Goal: Information Seeking & Learning: Learn about a topic

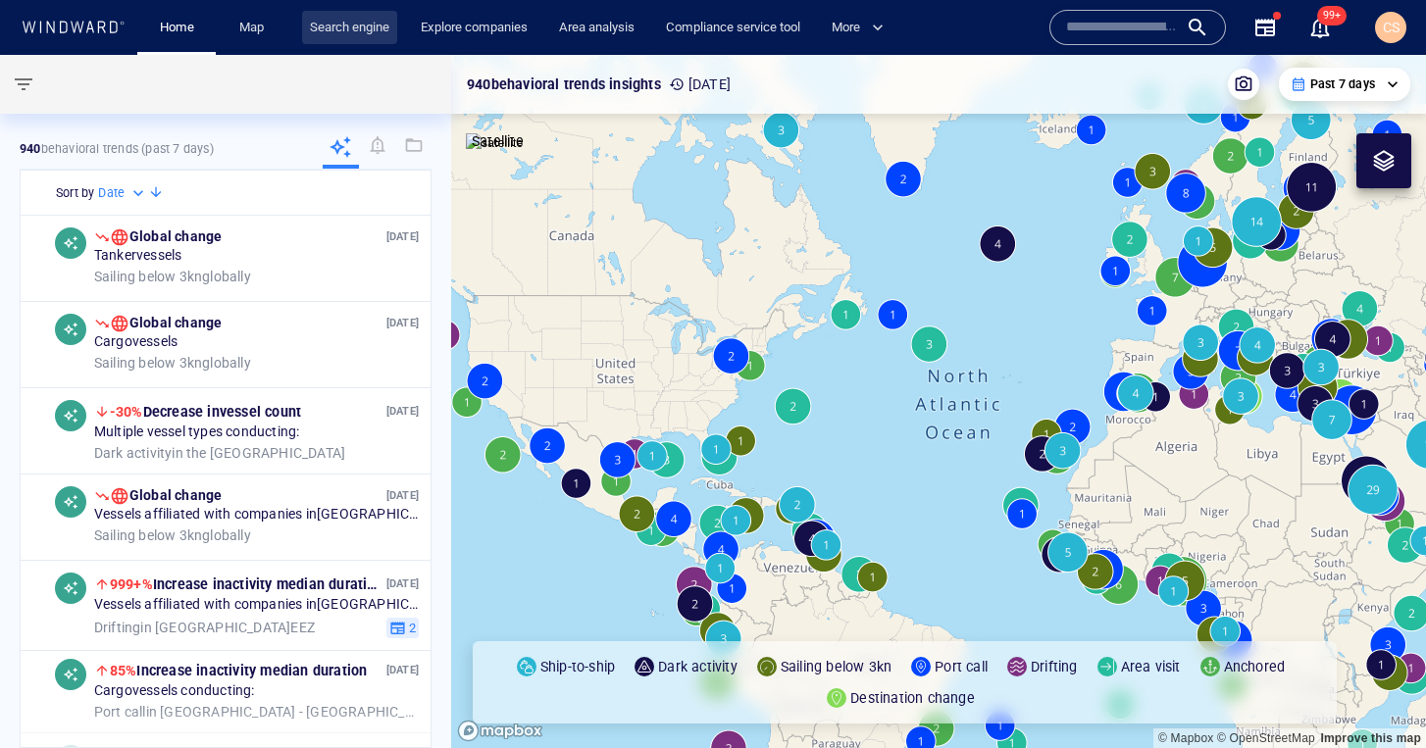
click at [357, 25] on link "Search engine" at bounding box center [349, 28] width 95 height 34
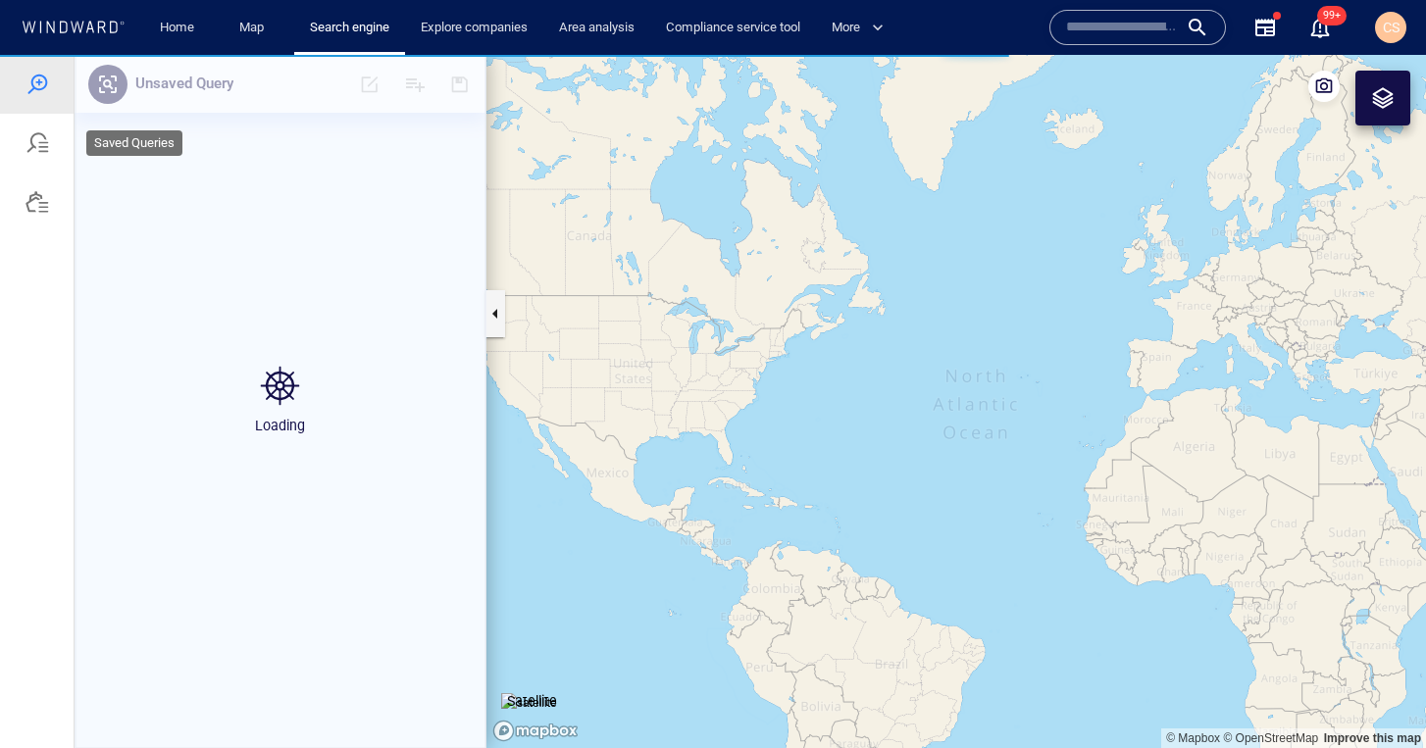
click at [40, 155] on div at bounding box center [37, 143] width 74 height 59
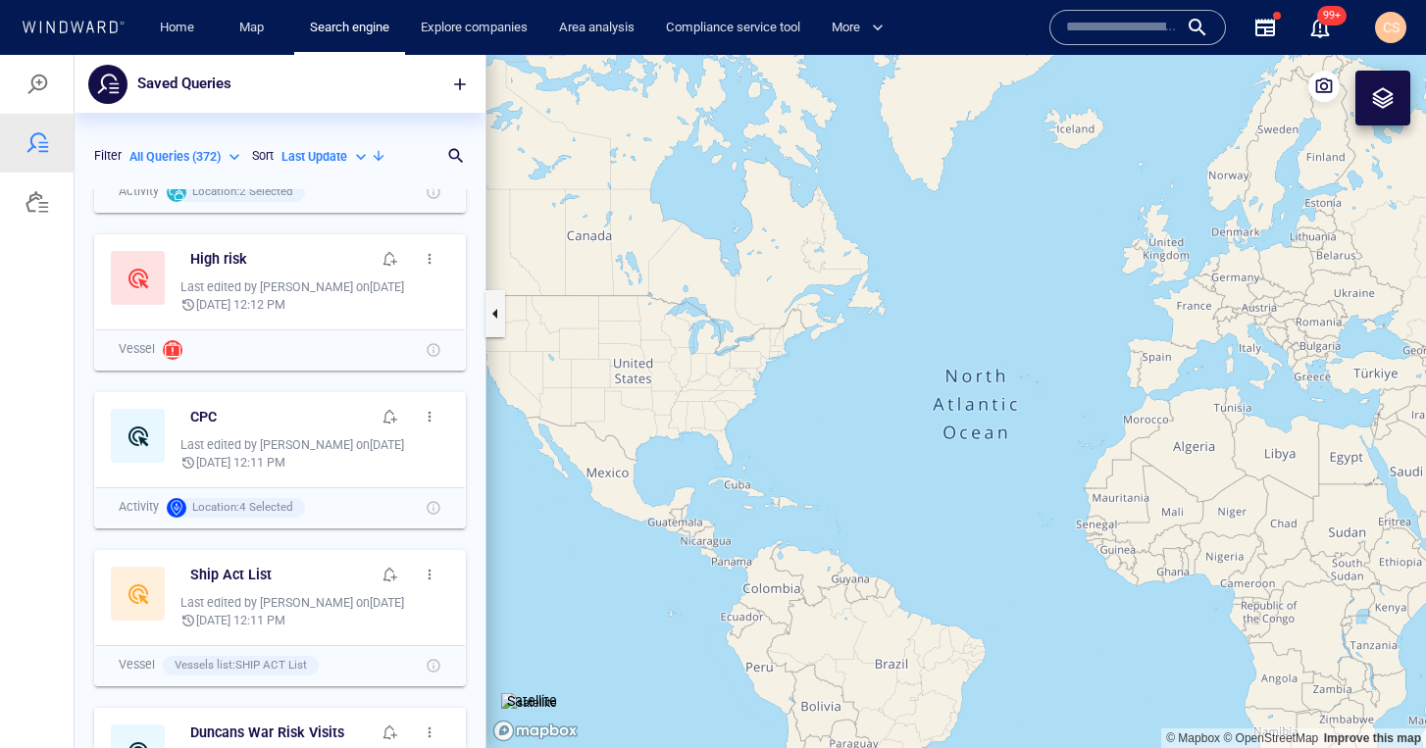
scroll to position [180, 0]
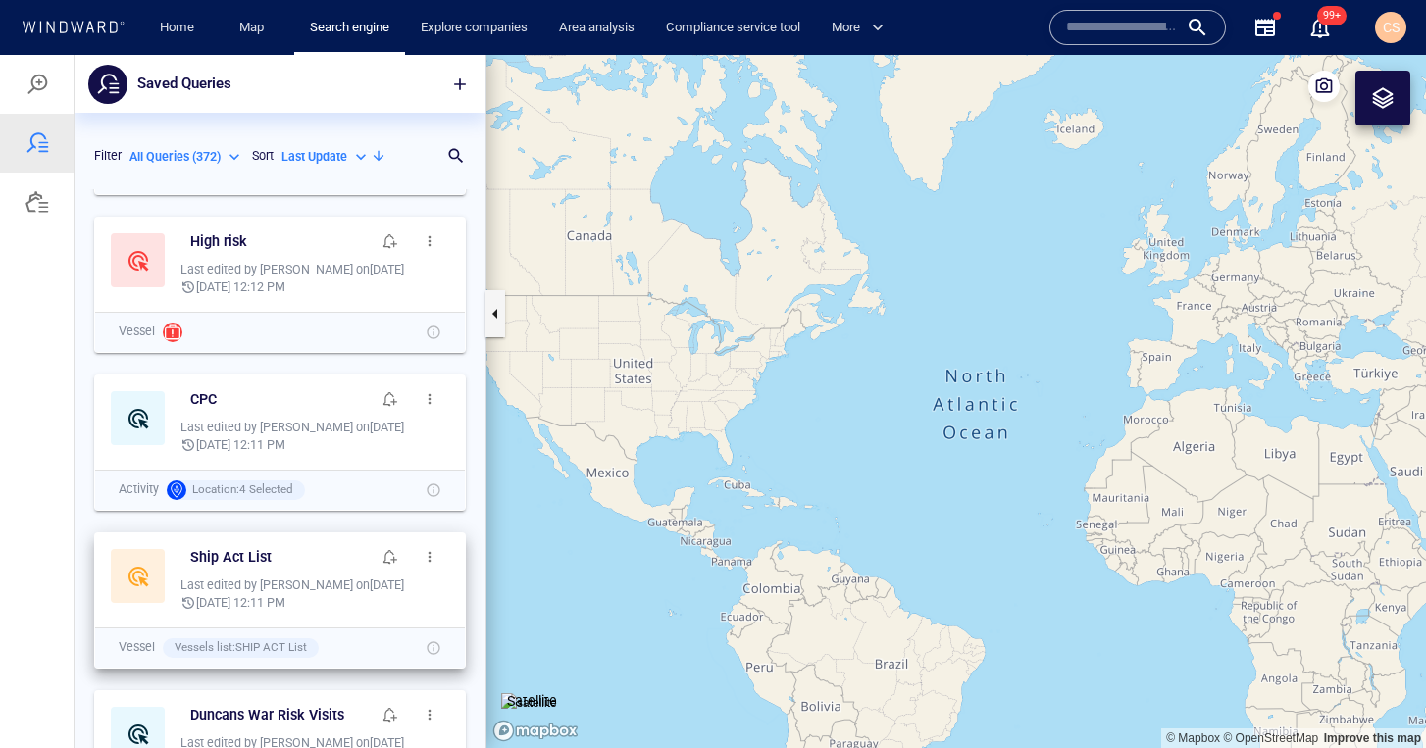
click at [429, 565] on button "button" at bounding box center [429, 556] width 39 height 39
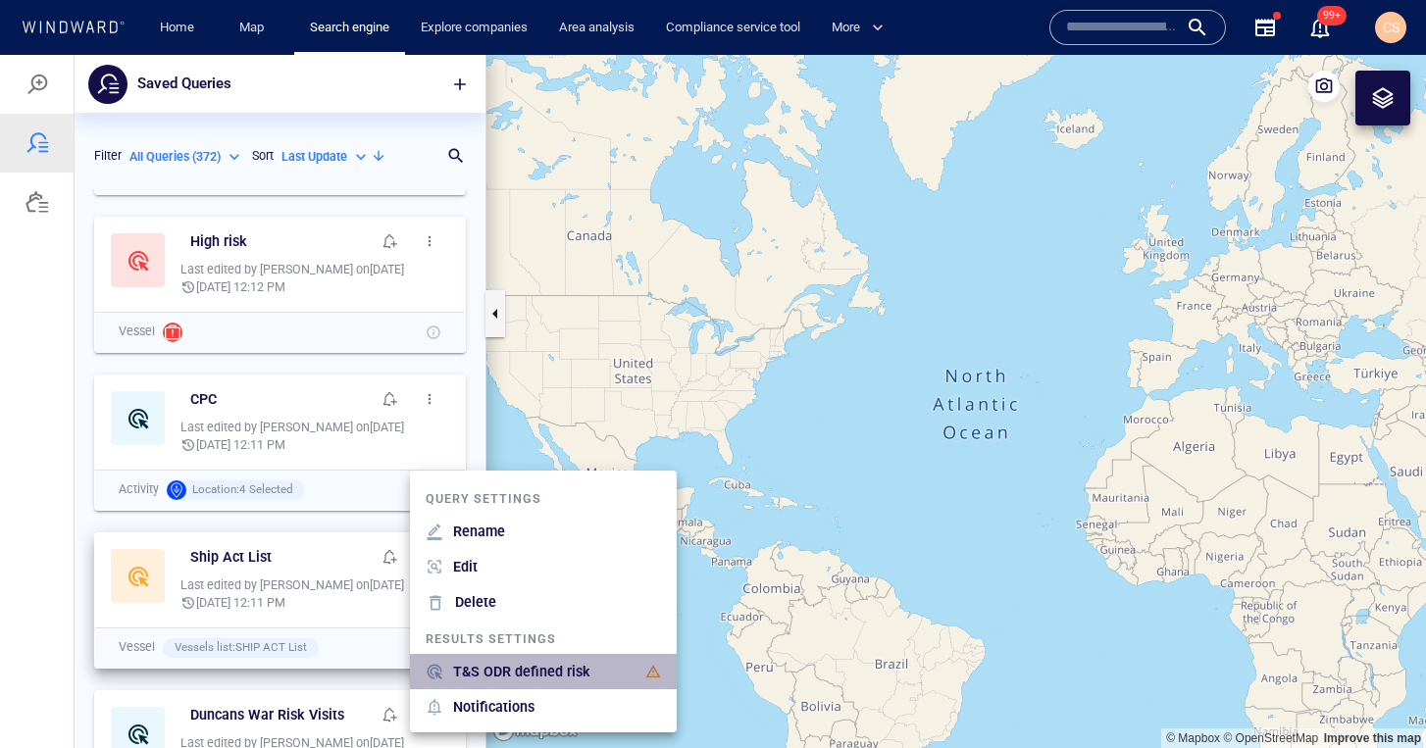
click at [526, 673] on p "T&S ODR defined risk" at bounding box center [521, 672] width 137 height 24
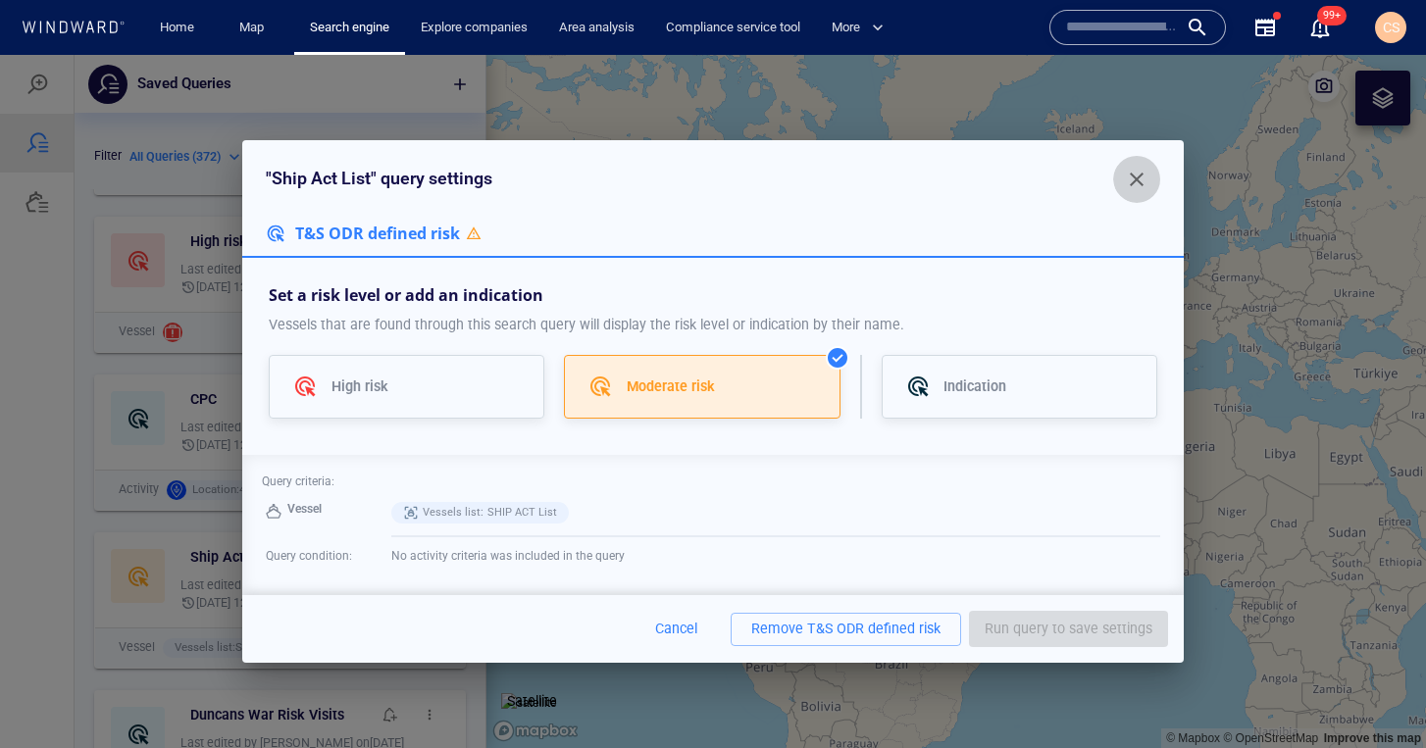
click at [1133, 176] on span "button" at bounding box center [1137, 180] width 24 height 24
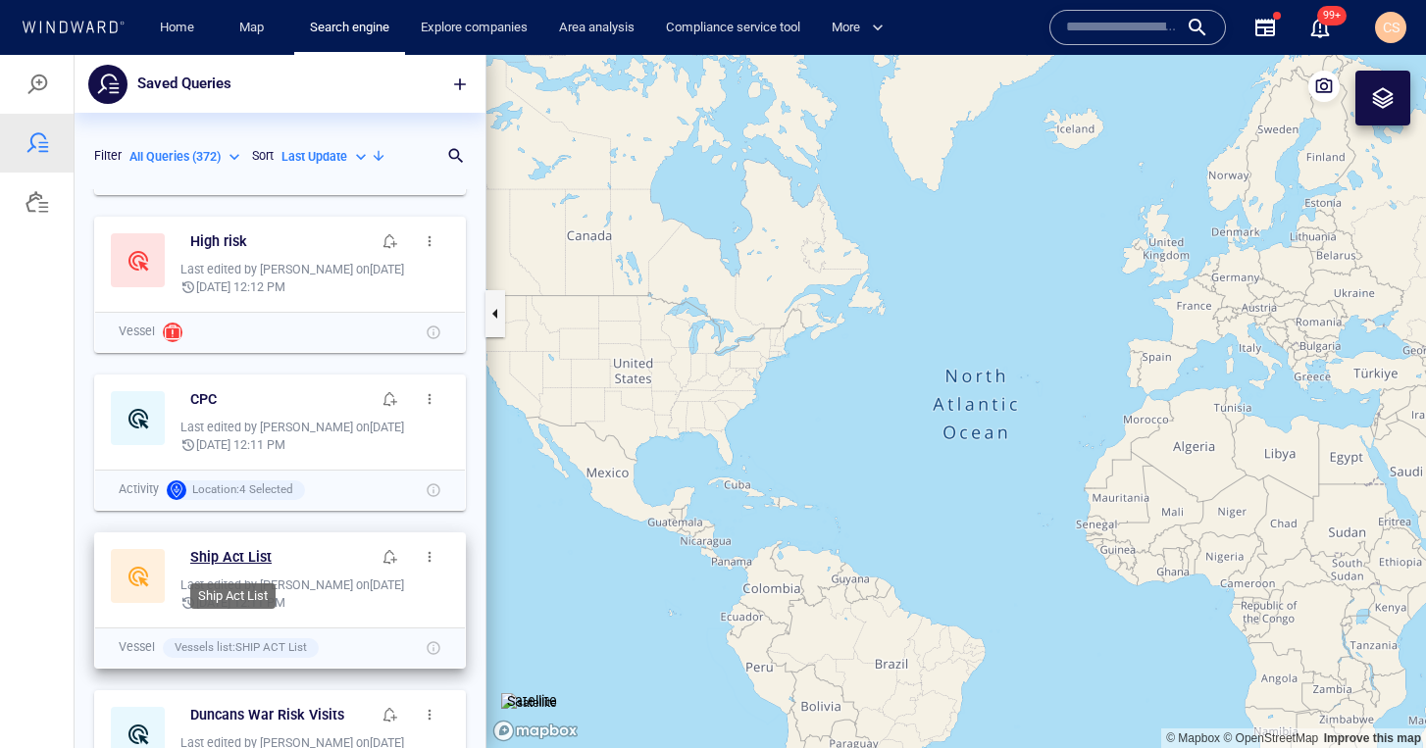
click at [213, 556] on h6 "Ship Act List" at bounding box center [230, 557] width 81 height 25
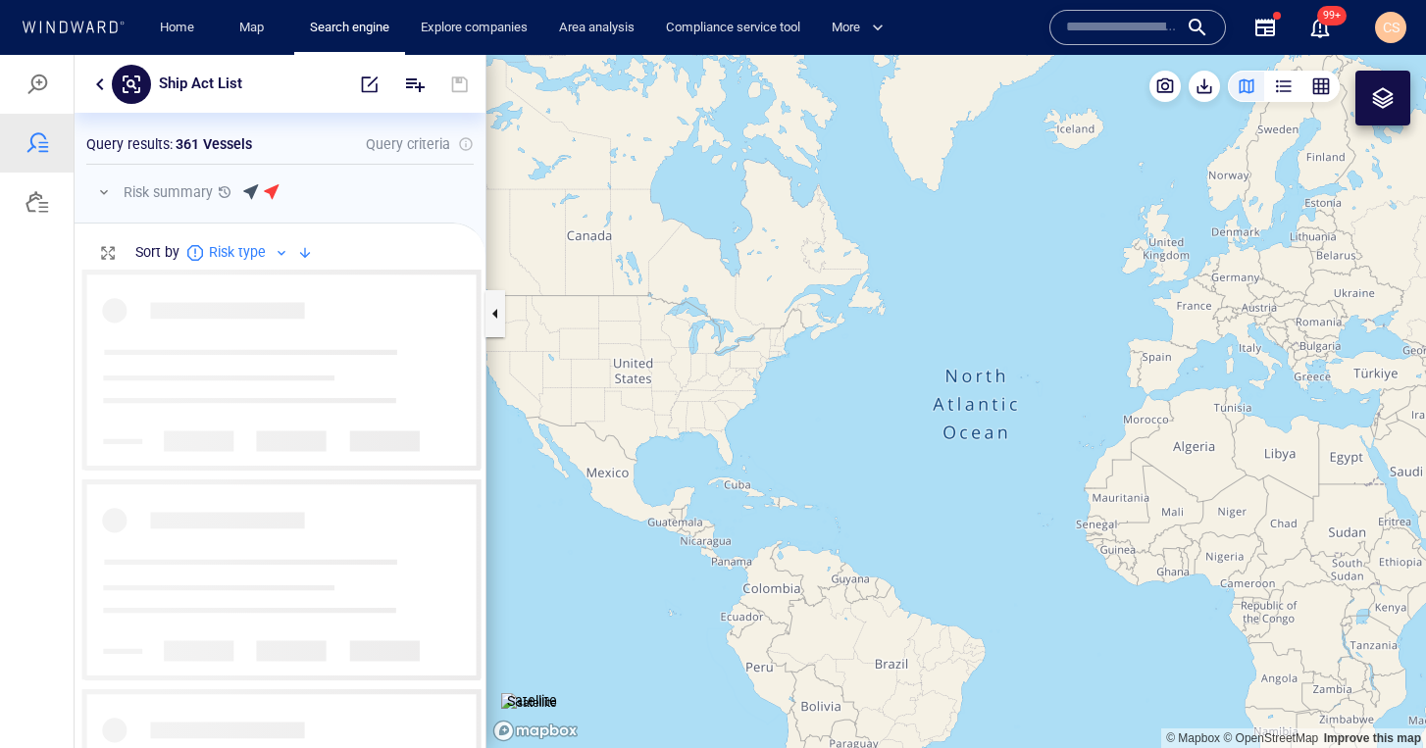
scroll to position [479, 411]
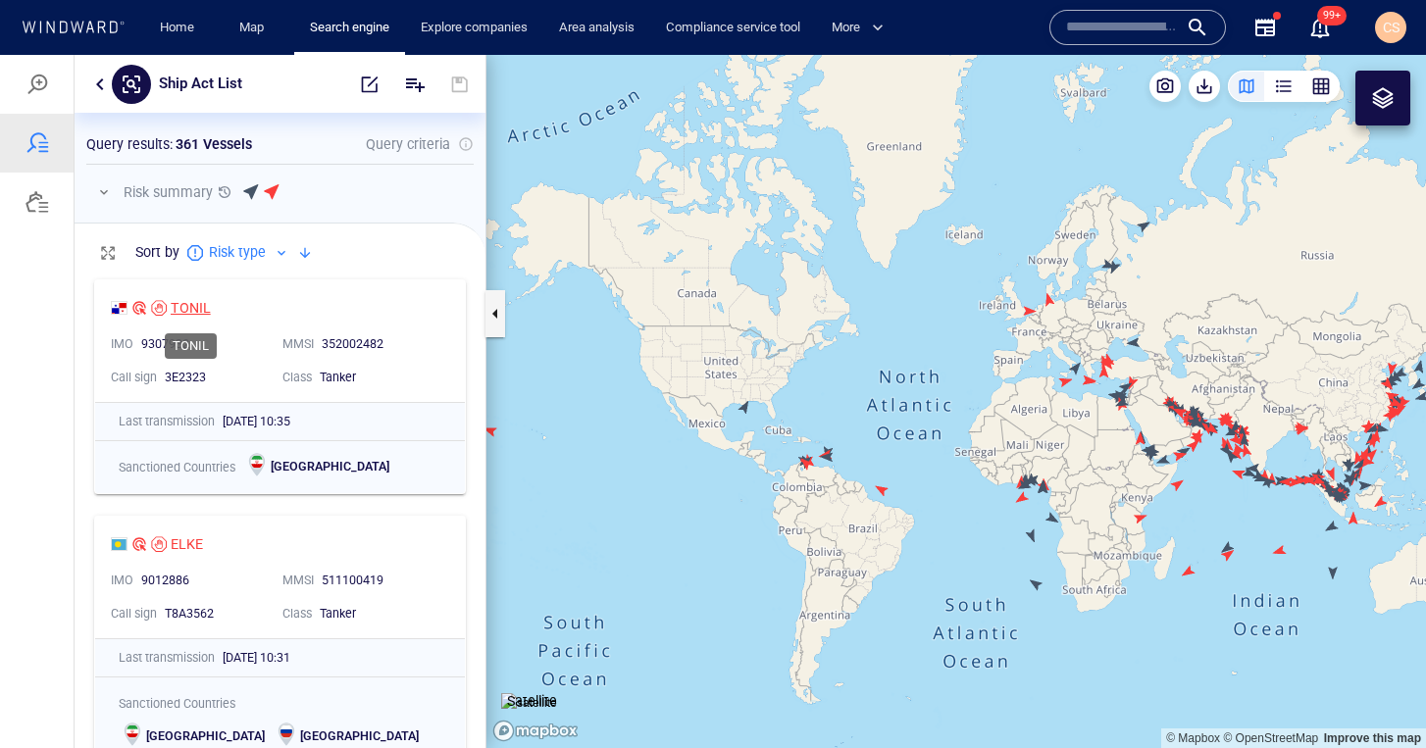
click at [183, 311] on div "TONIL" at bounding box center [191, 308] width 40 height 24
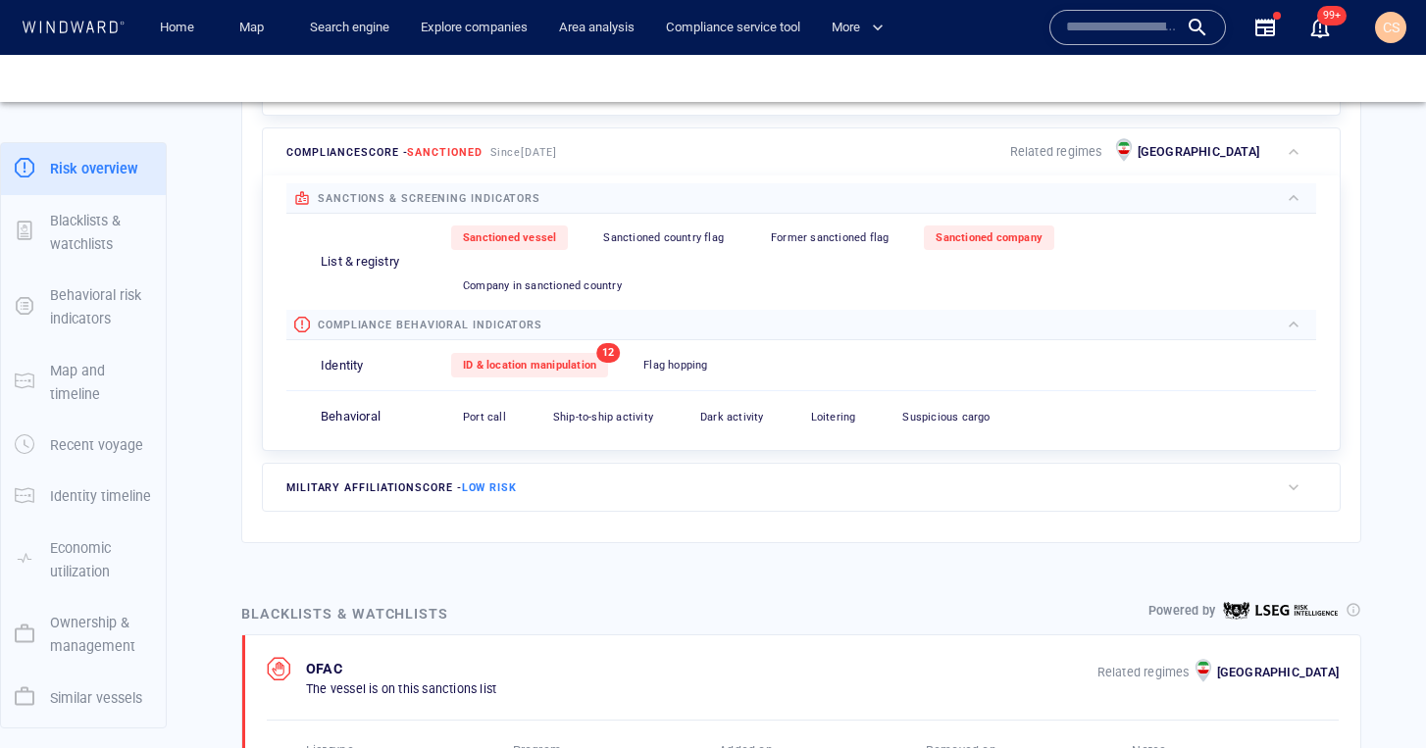
scroll to position [805, 0]
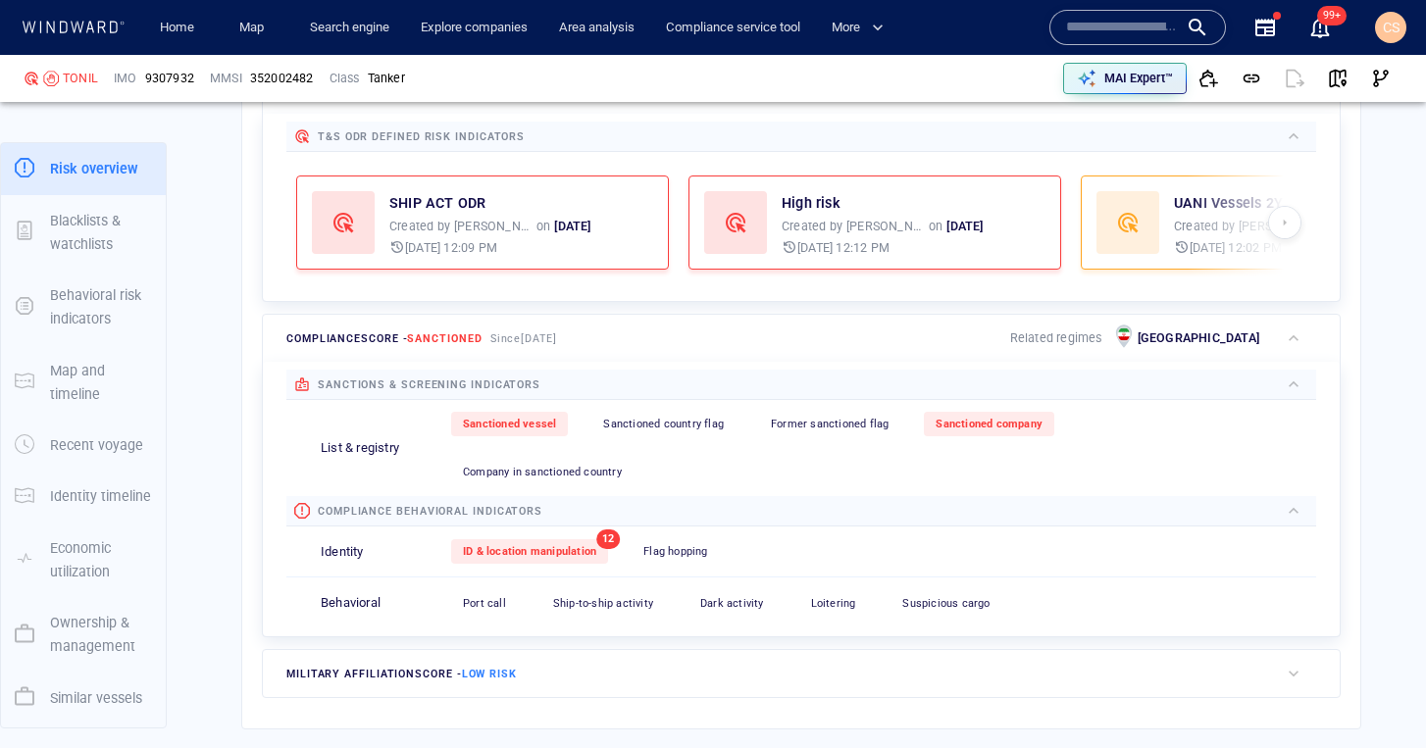
scroll to position [544, 0]
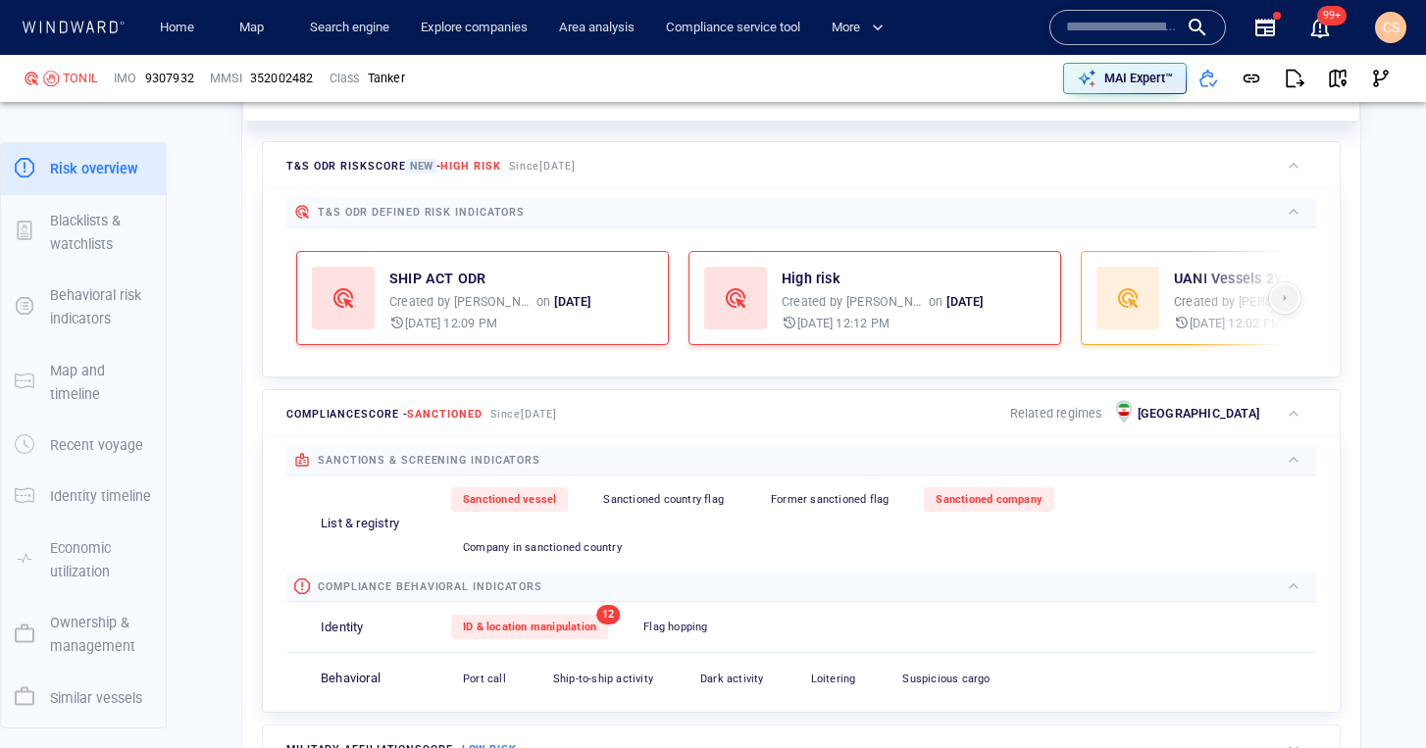
click at [1289, 299] on span "button" at bounding box center [1285, 298] width 20 height 16
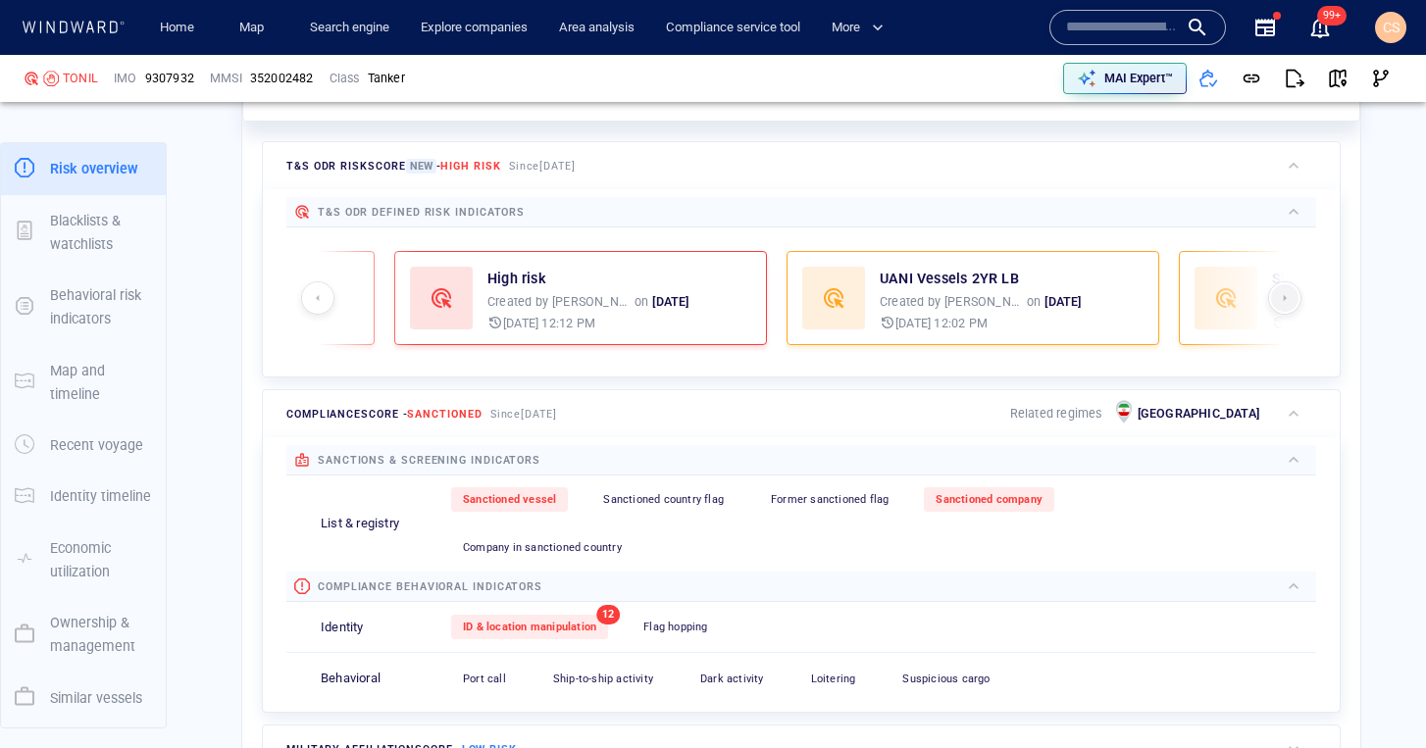
click at [1290, 301] on span "button" at bounding box center [1285, 298] width 20 height 16
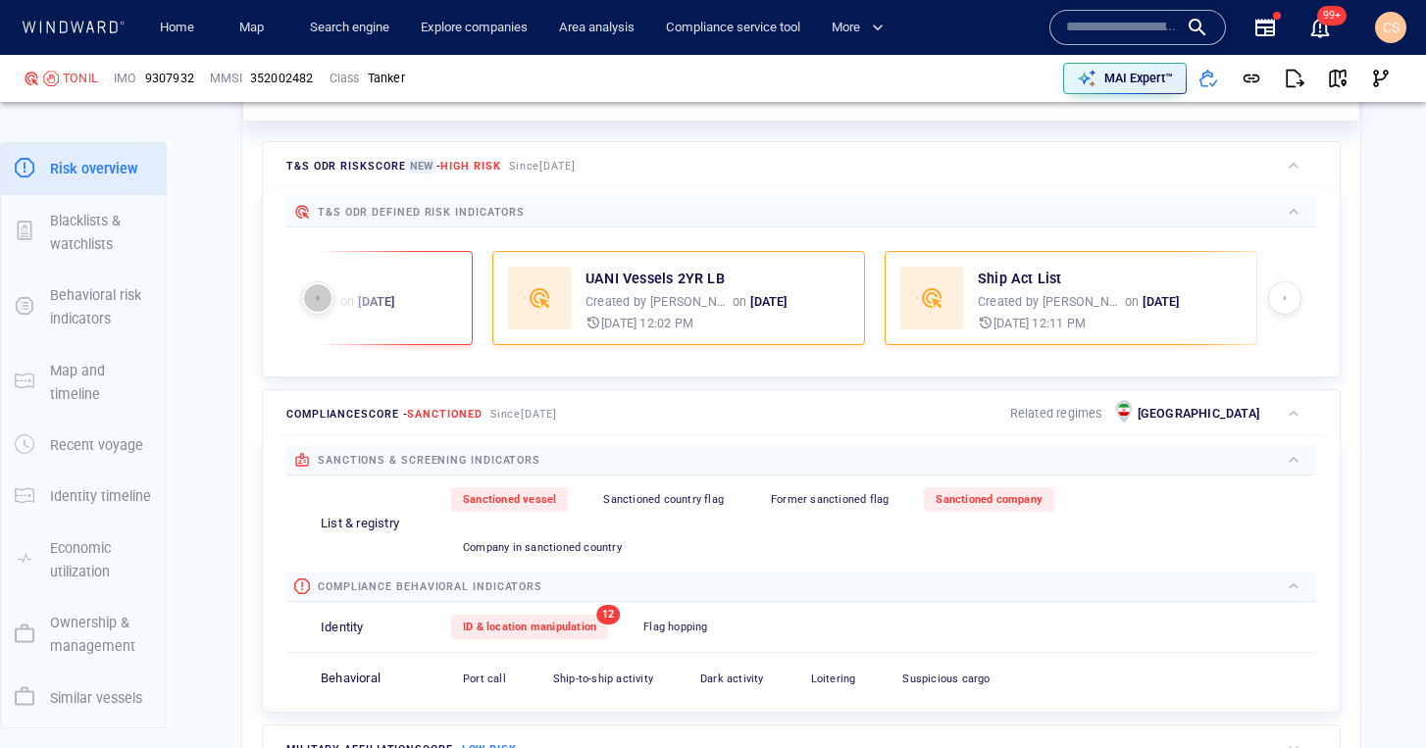
click at [318, 304] on span "button" at bounding box center [318, 298] width 20 height 16
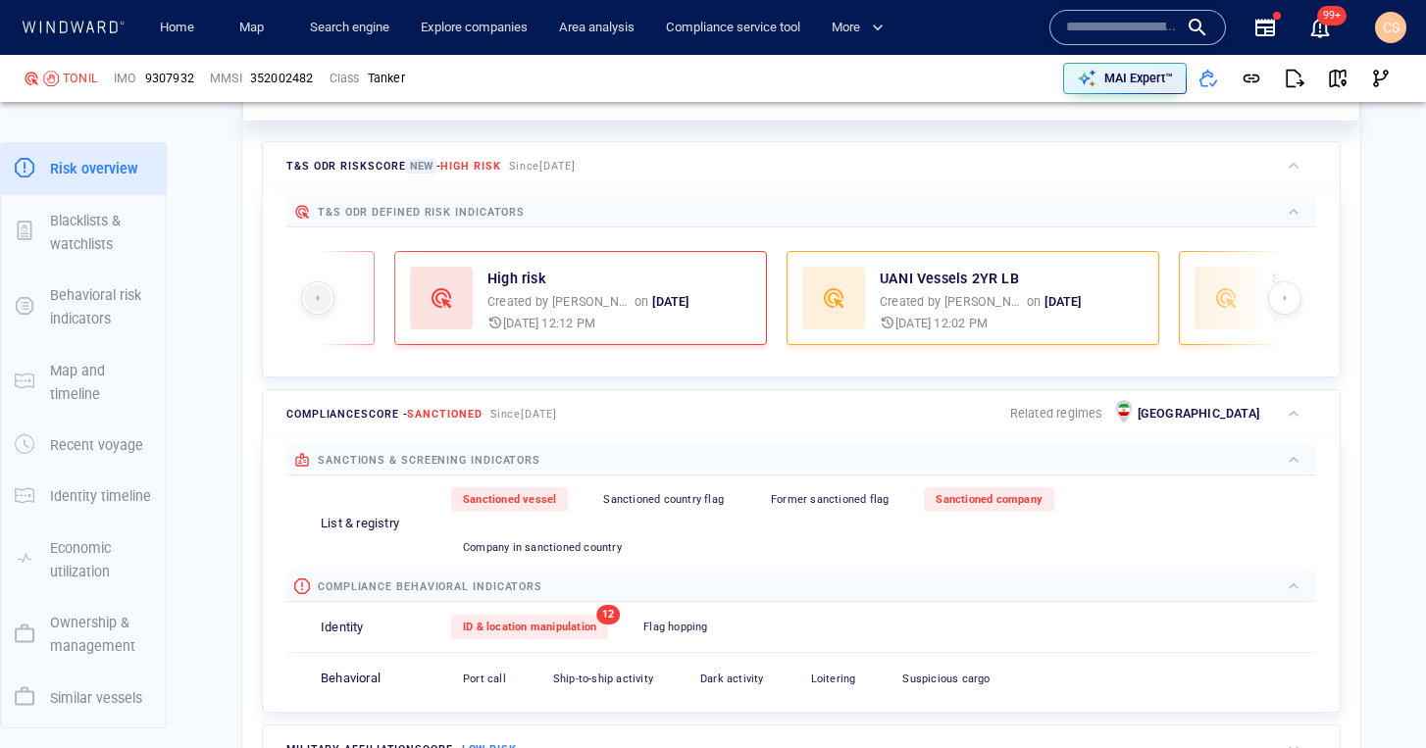
click at [319, 304] on span "button" at bounding box center [318, 298] width 20 height 16
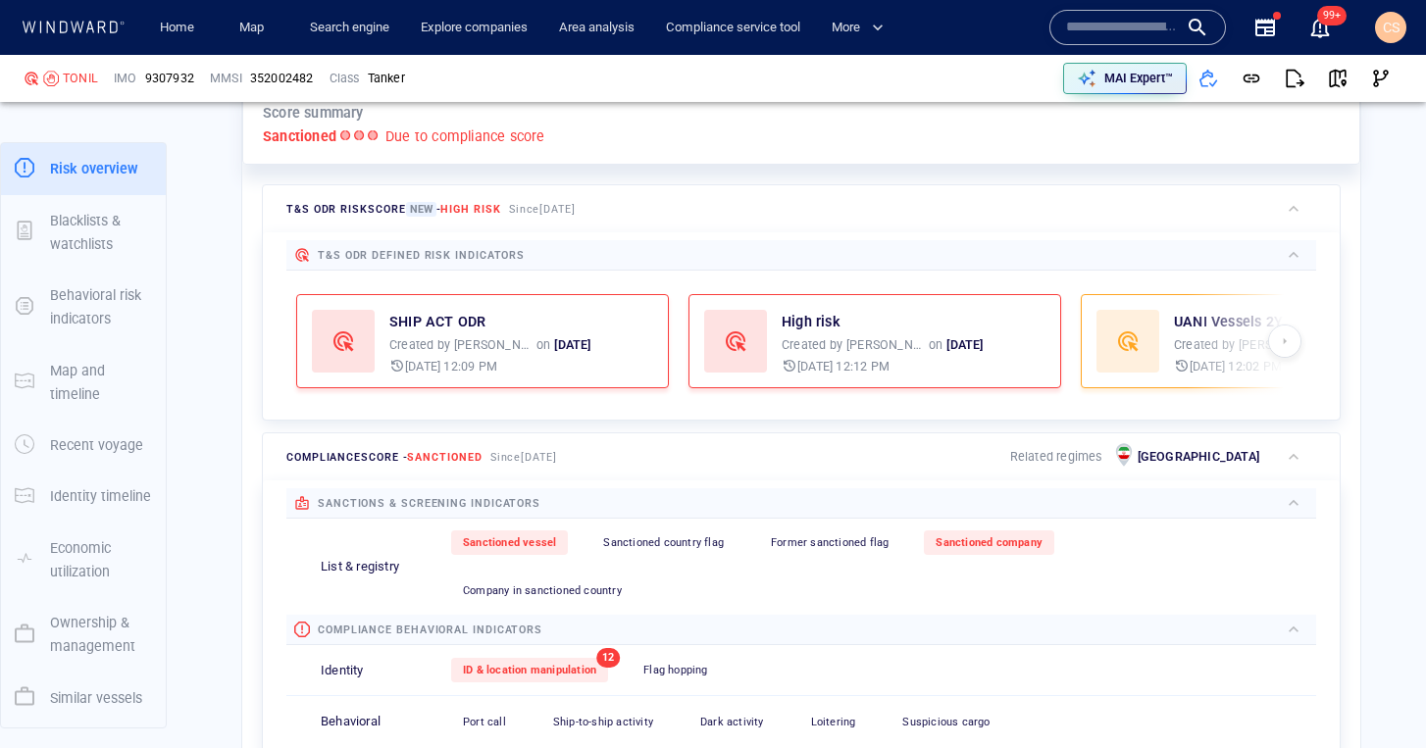
scroll to position [500, 0]
click at [383, 30] on link "Search engine" at bounding box center [349, 28] width 95 height 34
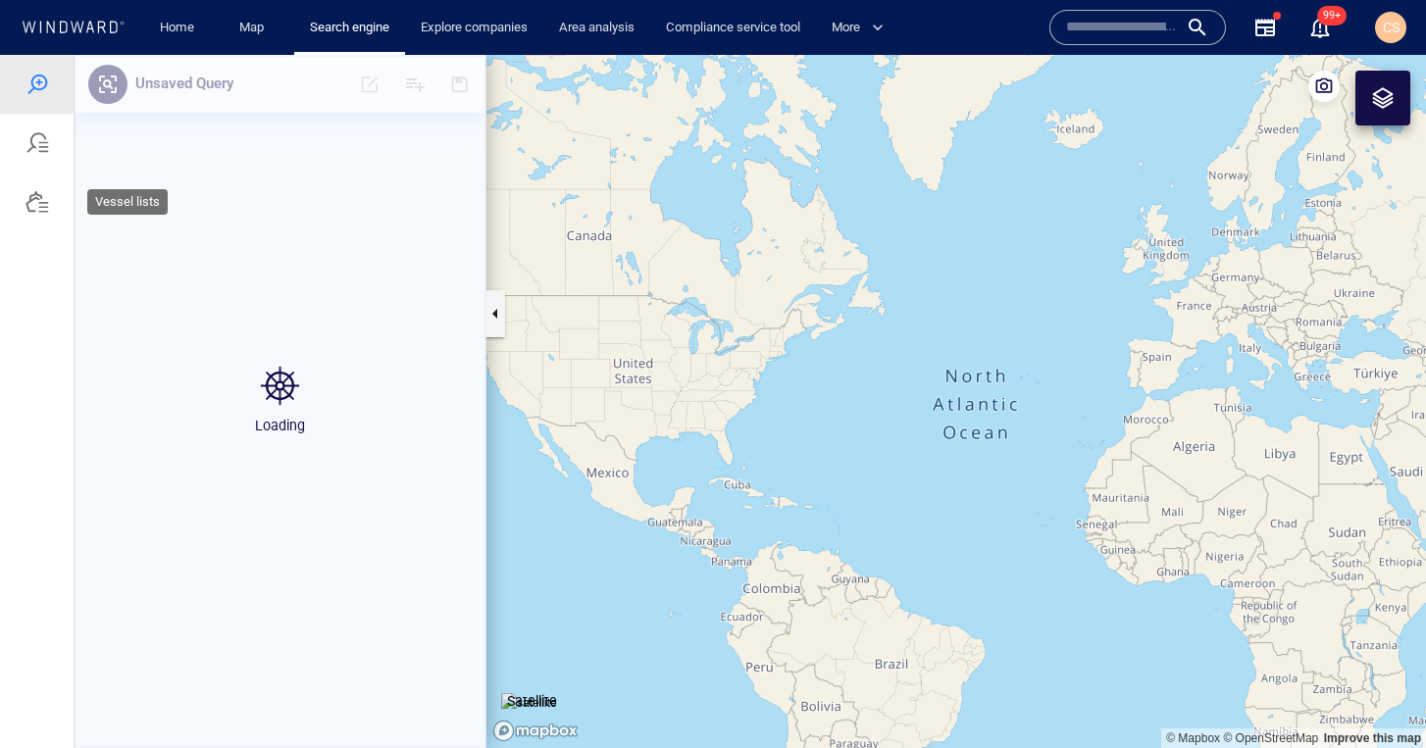
click at [30, 209] on div at bounding box center [37, 202] width 24 height 24
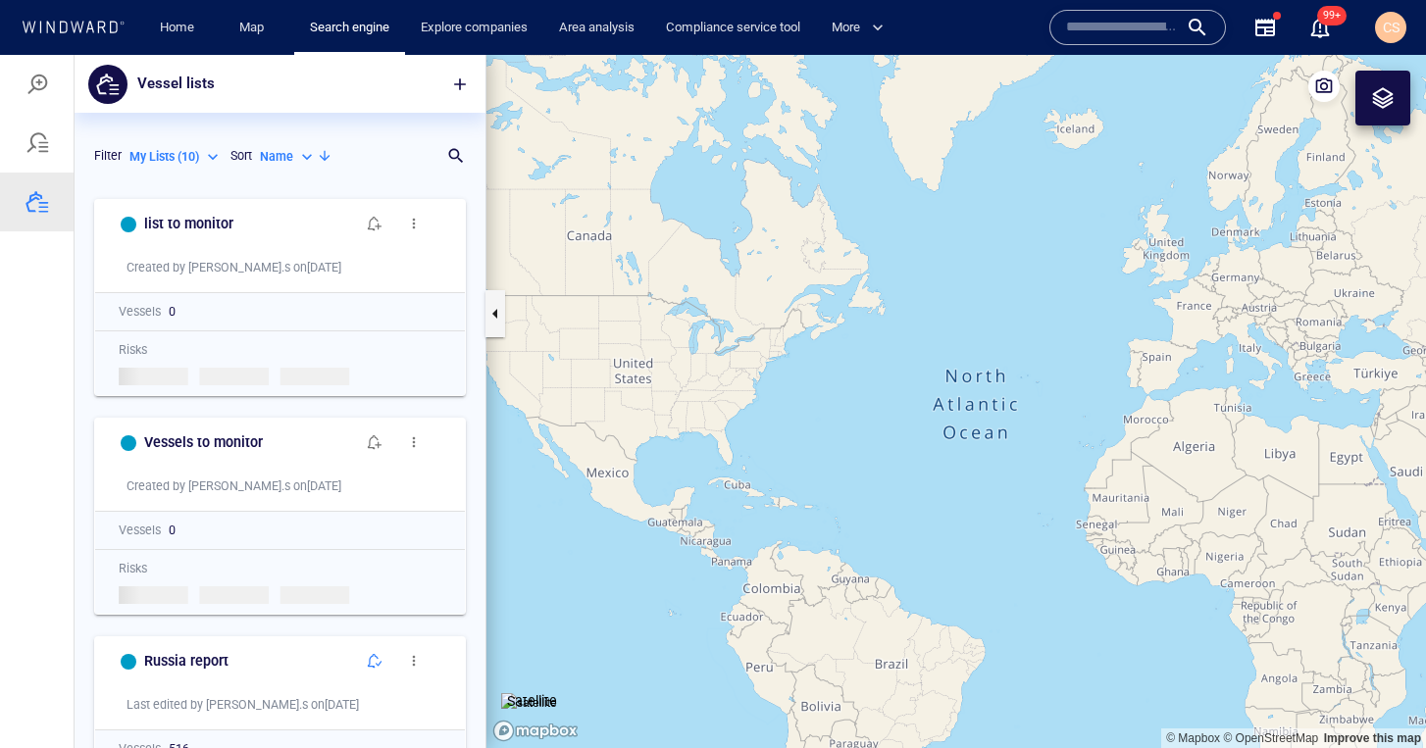
scroll to position [559, 411]
click at [38, 83] on div at bounding box center [37, 85] width 24 height 24
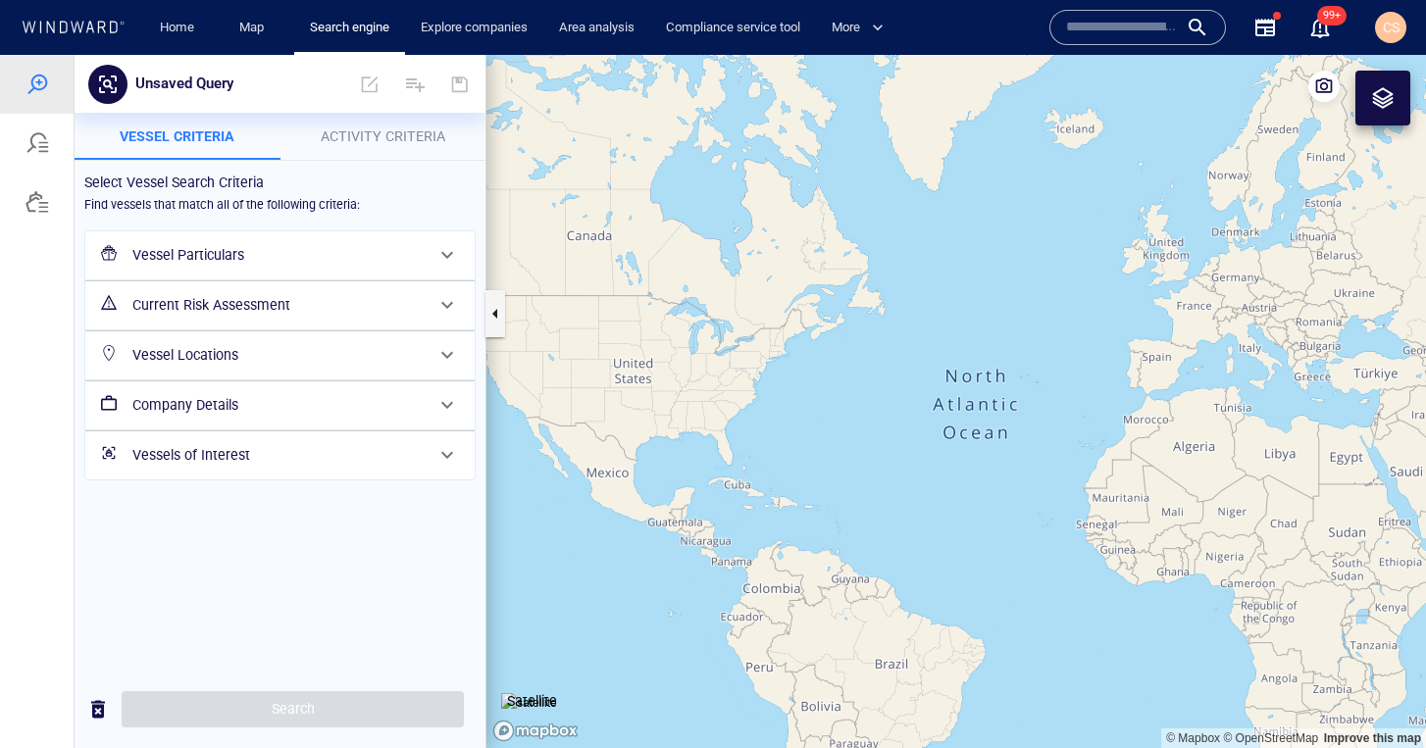
click at [447, 461] on span at bounding box center [447, 455] width 24 height 24
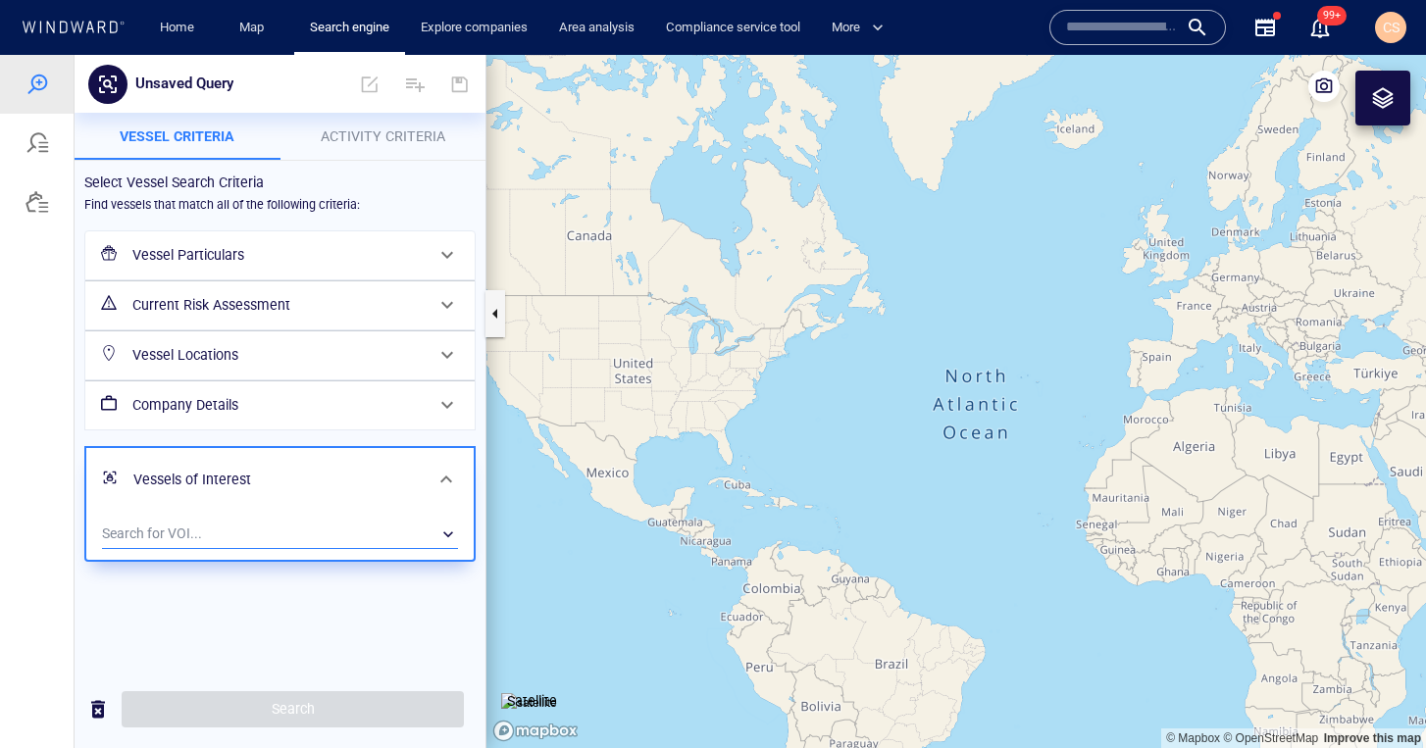
click at [278, 526] on div "​" at bounding box center [280, 534] width 356 height 29
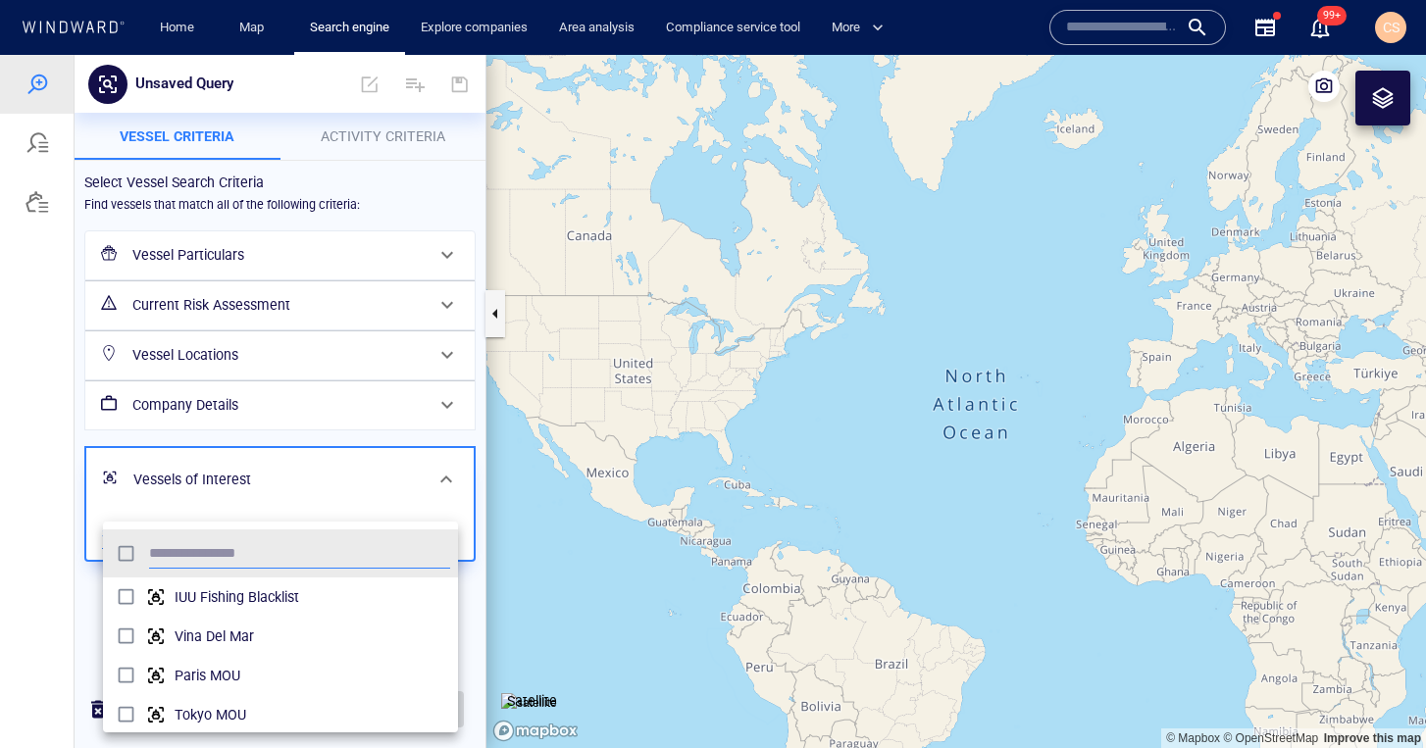
scroll to position [195, 355]
type input "*"
